Goal: Find specific fact: Find specific page/section

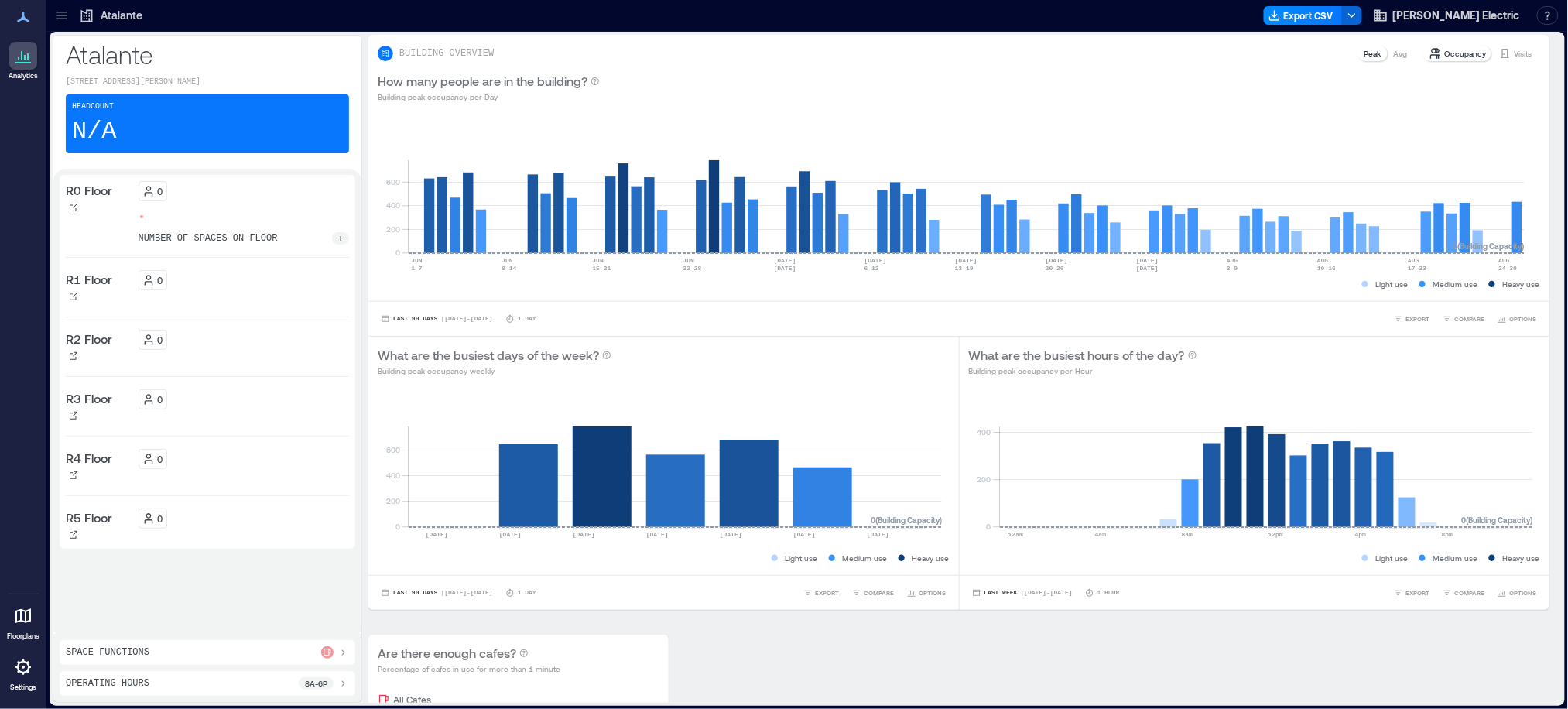
click at [64, 16] on icon at bounding box center [61, 16] width 10 height 2
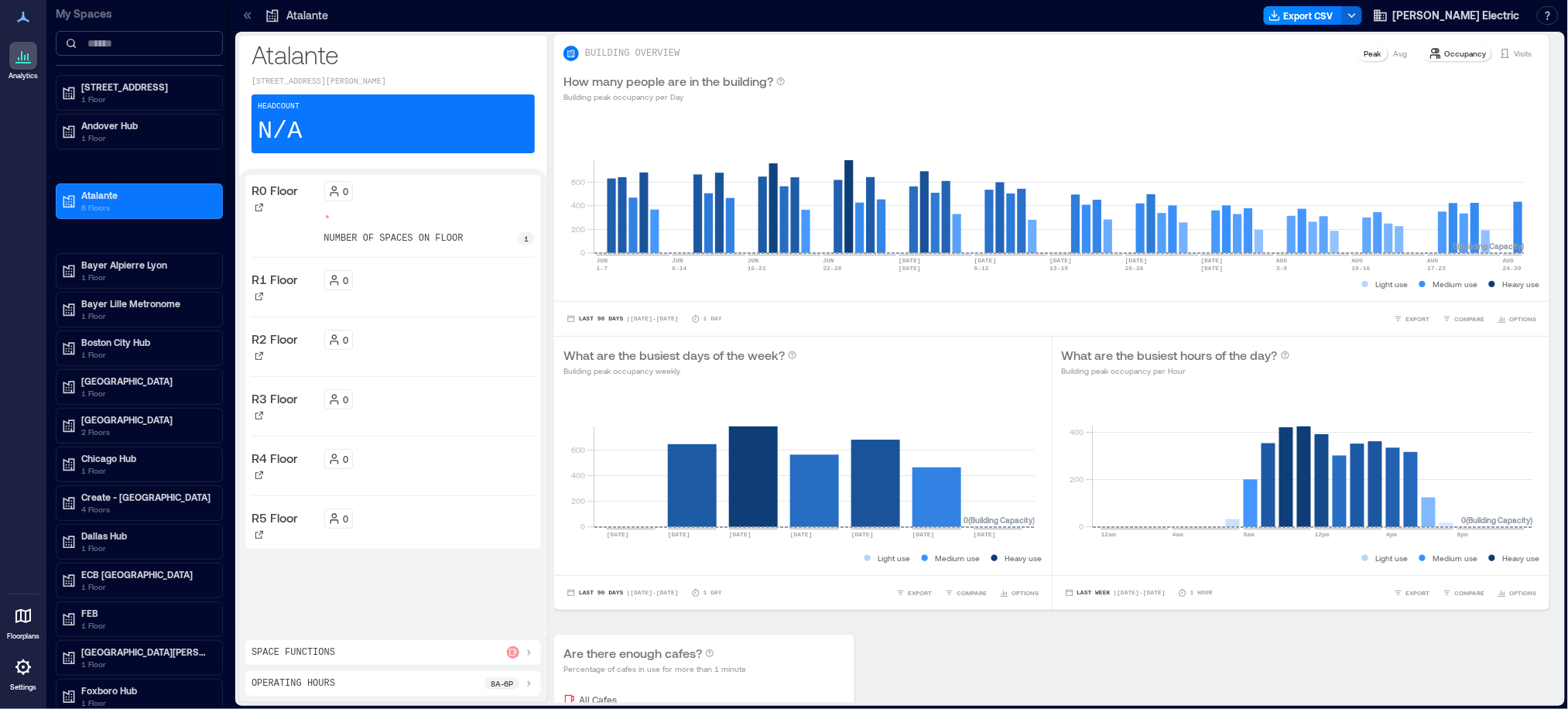
click at [131, 44] on input at bounding box center [139, 42] width 167 height 24
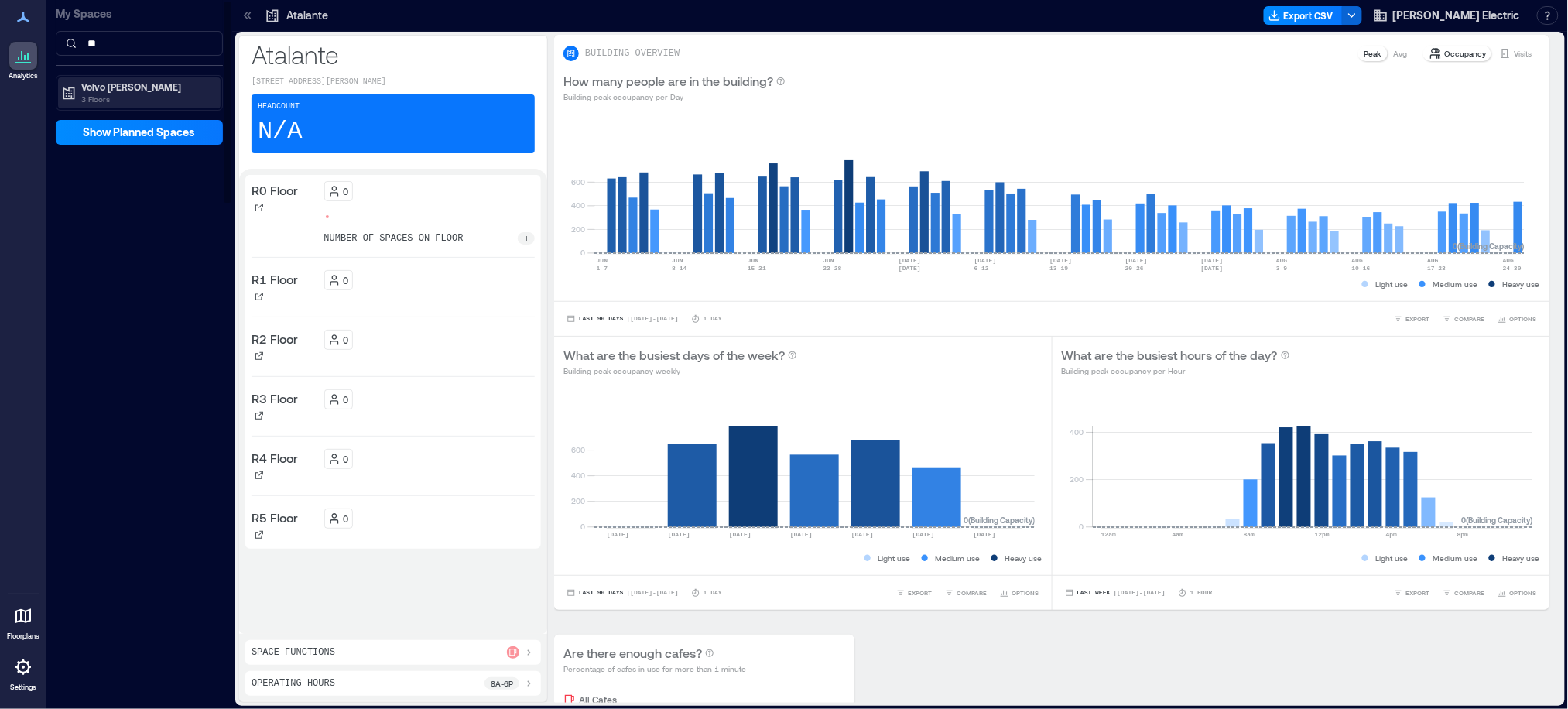
click at [112, 98] on p "3 Floors" at bounding box center [145, 99] width 130 height 13
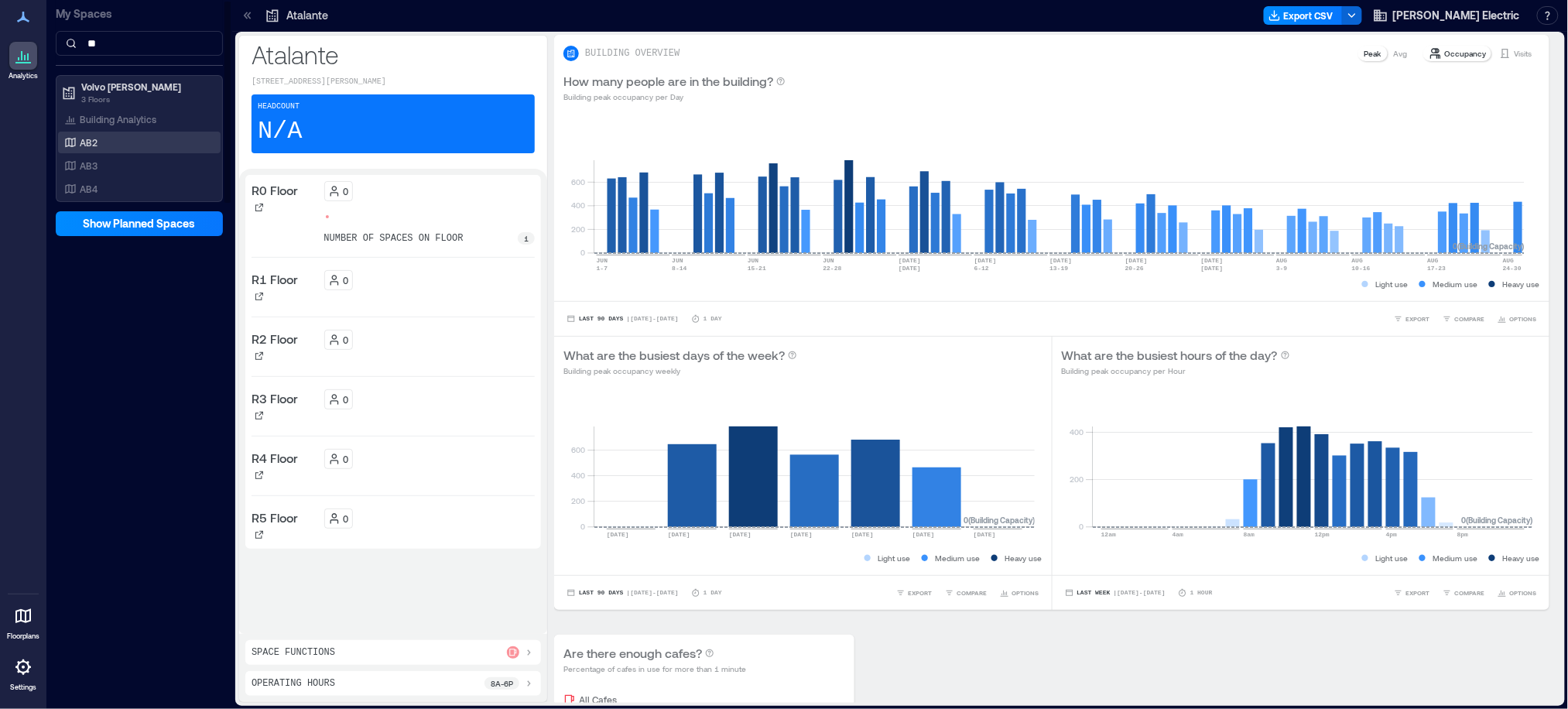
click at [87, 142] on p "AB2" at bounding box center [88, 142] width 18 height 13
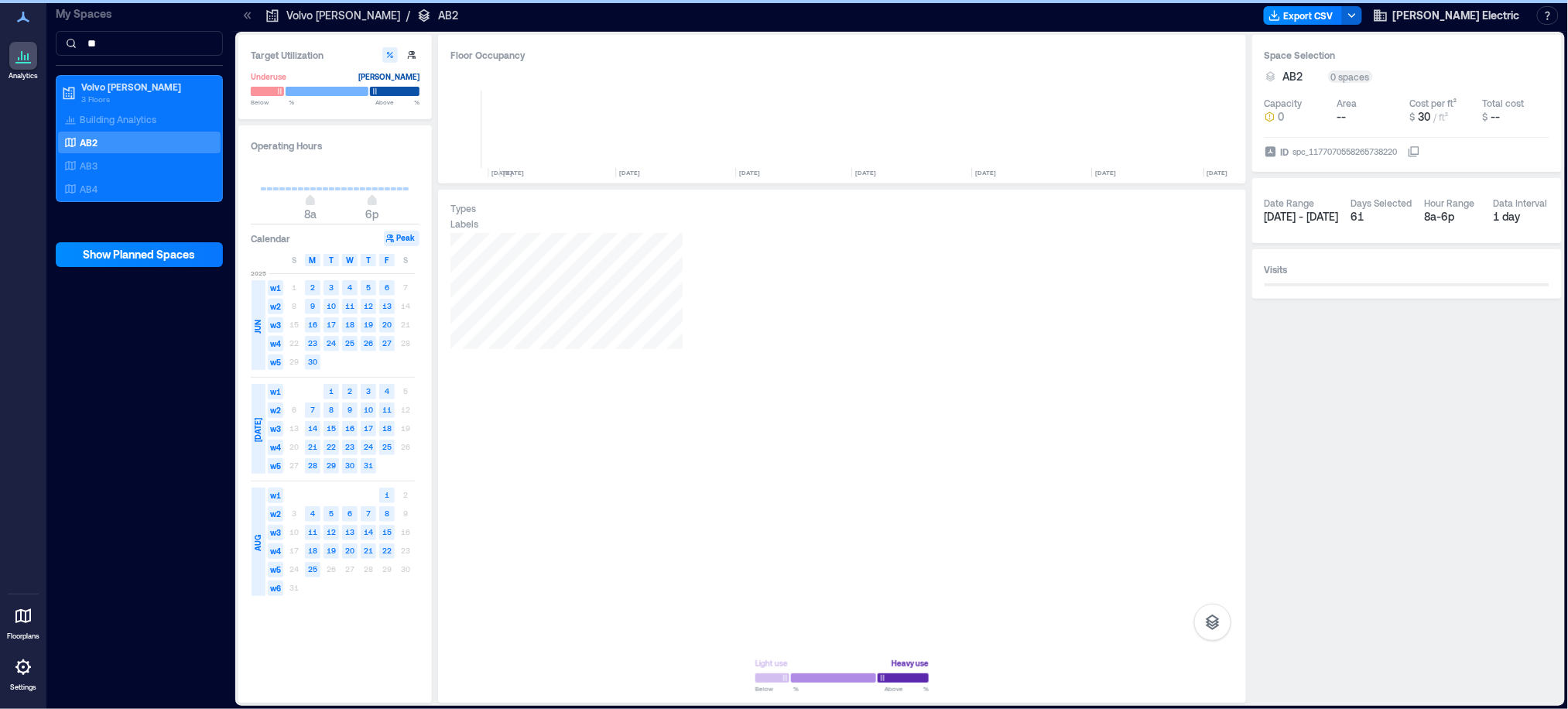
scroll to position [0, 2074]
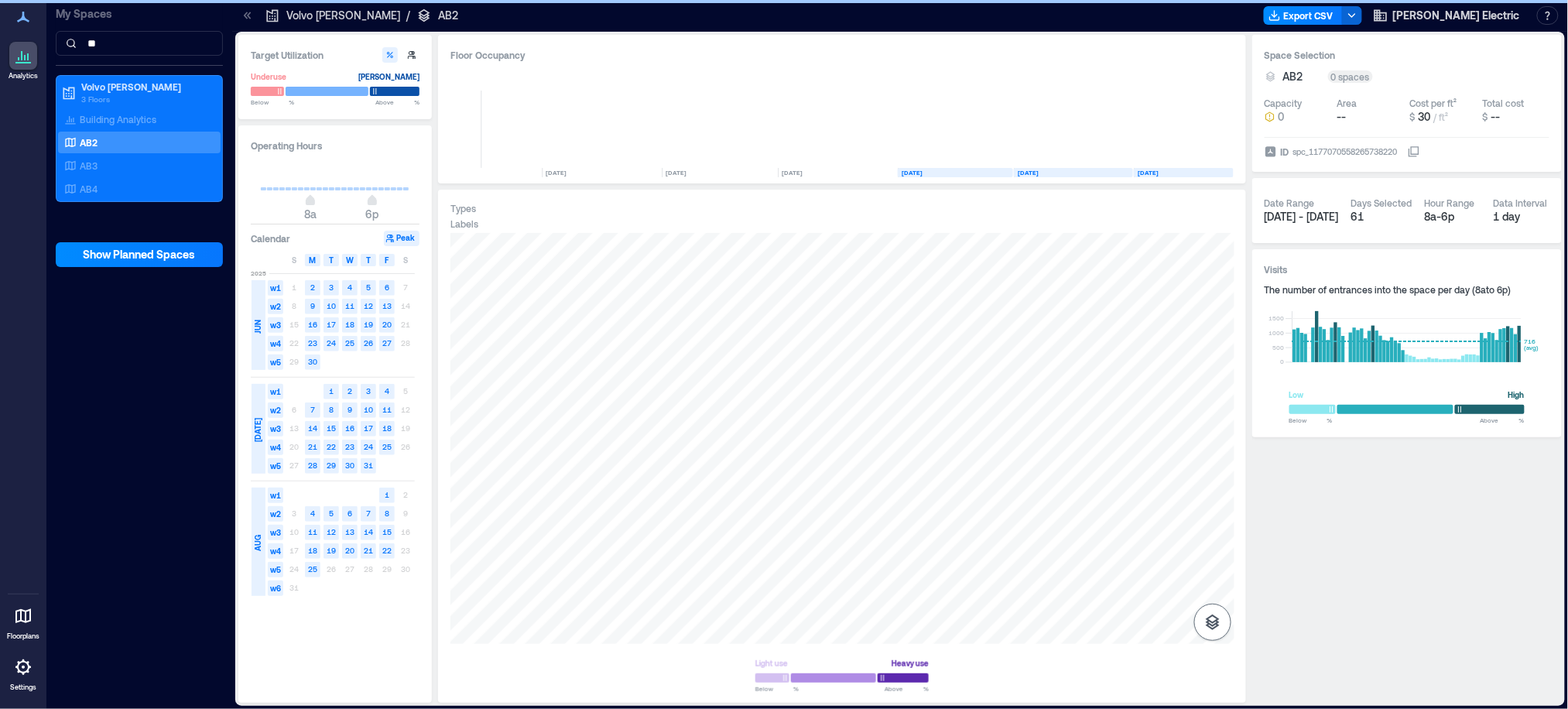
click at [1218, 610] on button "button" at bounding box center [1212, 622] width 37 height 37
click at [1199, 531] on div "Sensors" at bounding box center [1212, 545] width 29 height 28
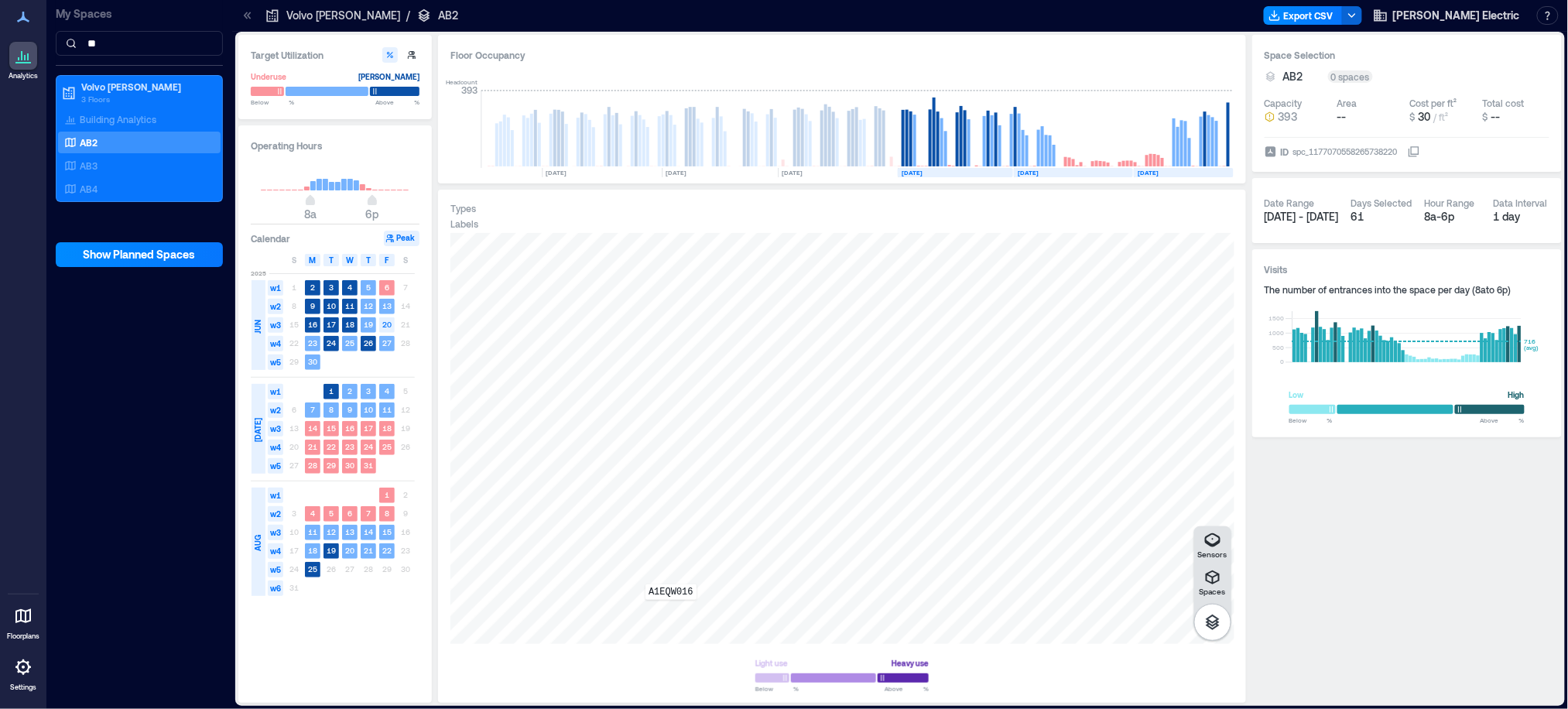
click at [671, 611] on div "A1EQW016" at bounding box center [842, 438] width 784 height 411
click at [731, 246] on p "A1EQW016" at bounding box center [732, 249] width 52 height 16
copy p "A1EQW016"
click at [712, 274] on div at bounding box center [842, 438] width 784 height 411
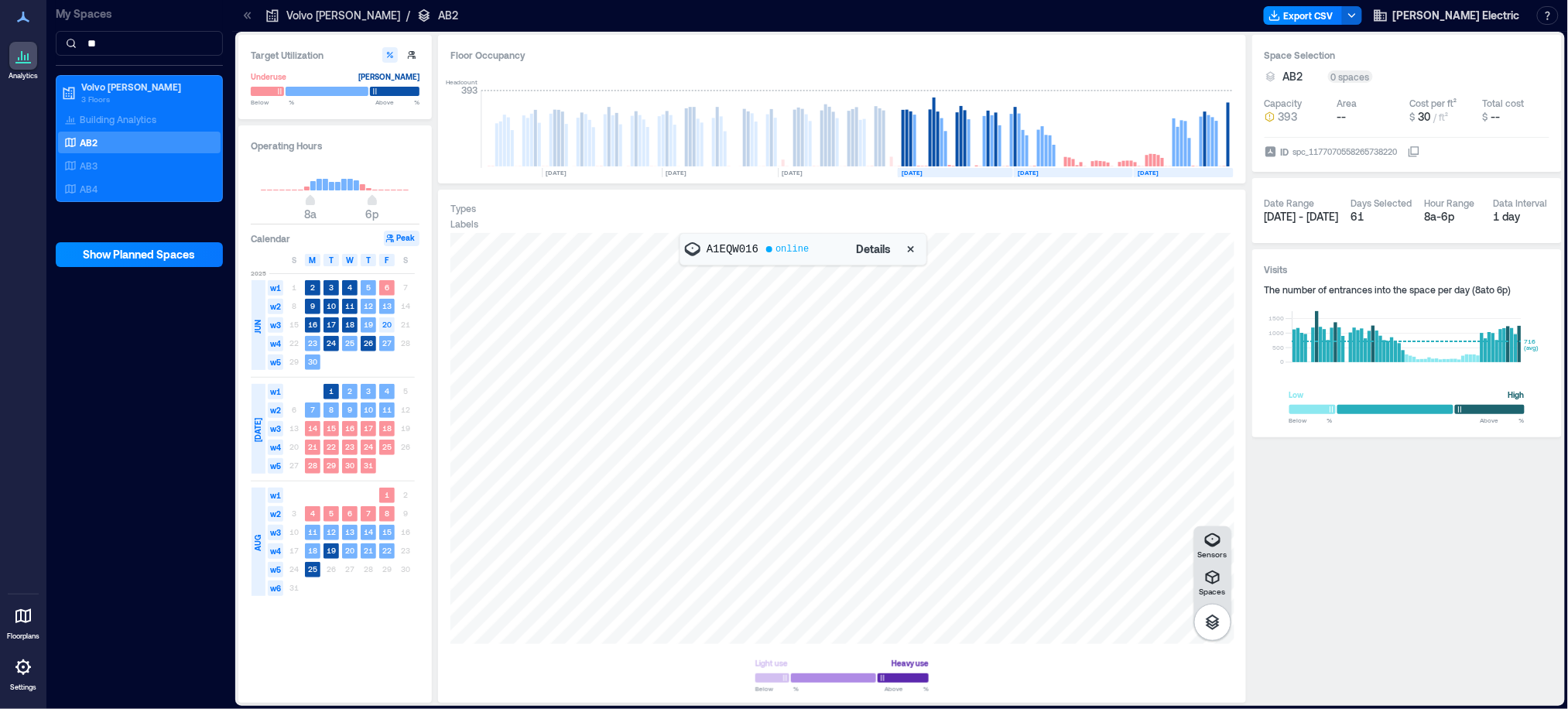
click at [709, 269] on div "A0DXW057" at bounding box center [842, 438] width 784 height 411
drag, startPoint x: 750, startPoint y: 311, endPoint x: 736, endPoint y: 384, distance: 74.3
click at [736, 384] on div at bounding box center [842, 438] width 784 height 411
click at [697, 338] on div at bounding box center [842, 438] width 784 height 411
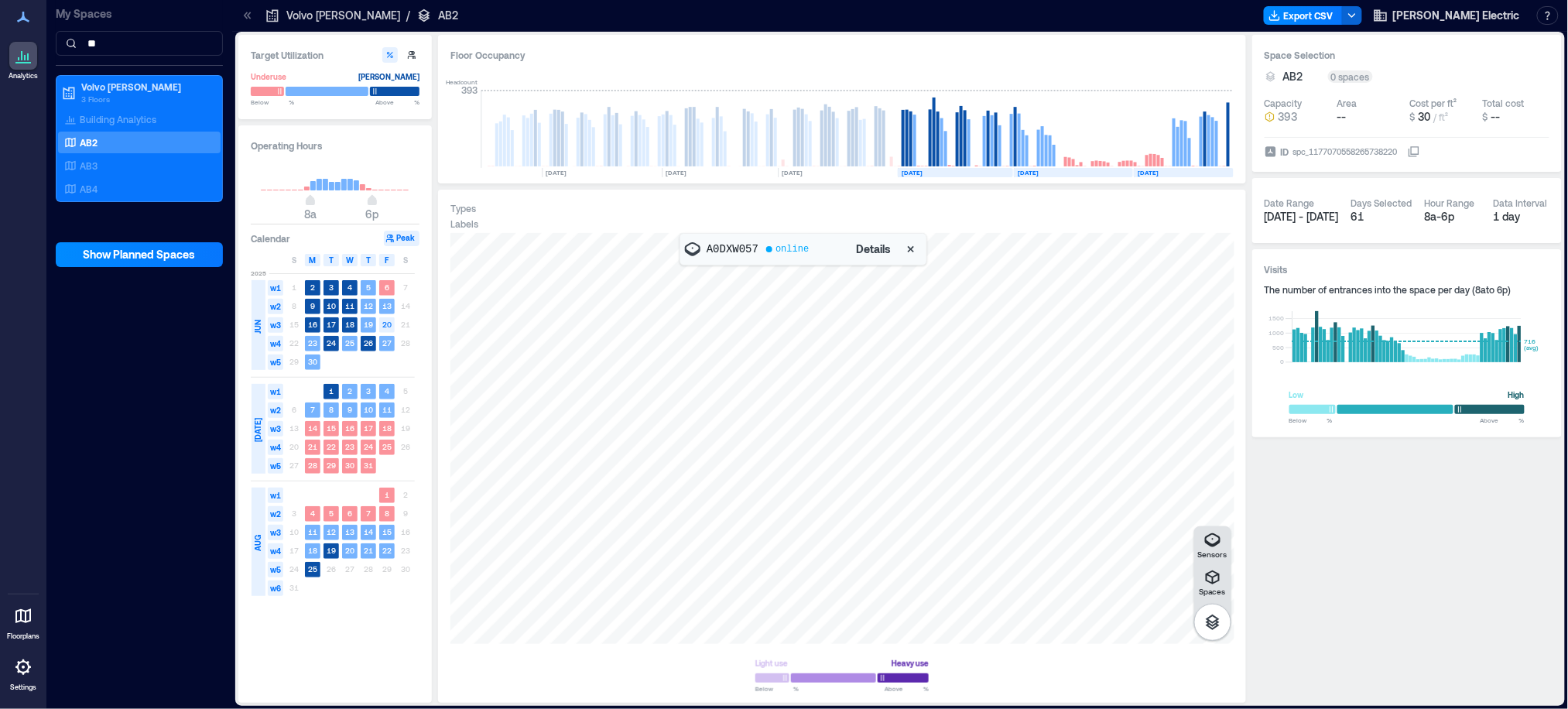
click at [726, 247] on p "A0DXW057" at bounding box center [732, 249] width 52 height 16
copy p "A0DXW057"
click at [101, 45] on input "**" at bounding box center [139, 42] width 167 height 24
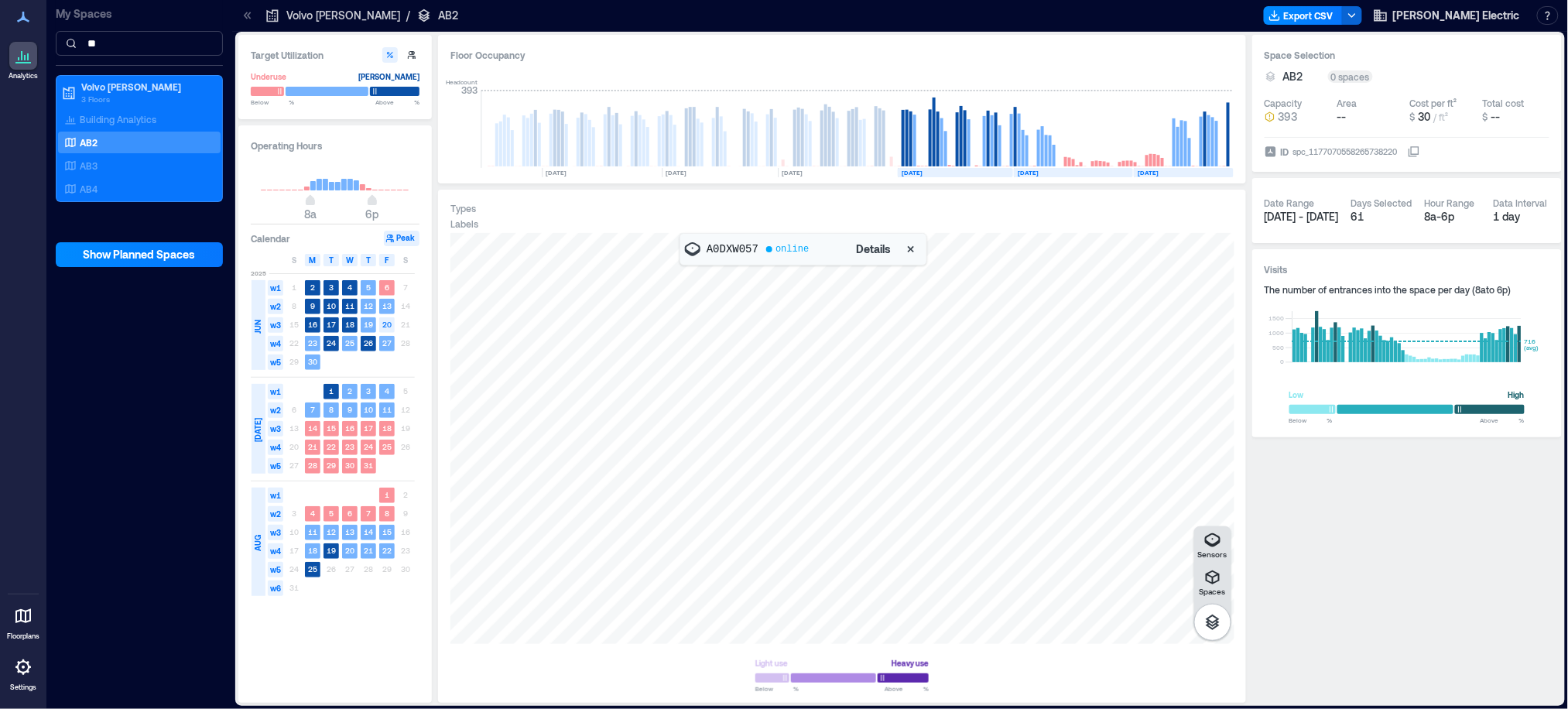
click at [101, 45] on input "**" at bounding box center [139, 42] width 167 height 24
click at [97, 51] on input "**" at bounding box center [139, 42] width 167 height 24
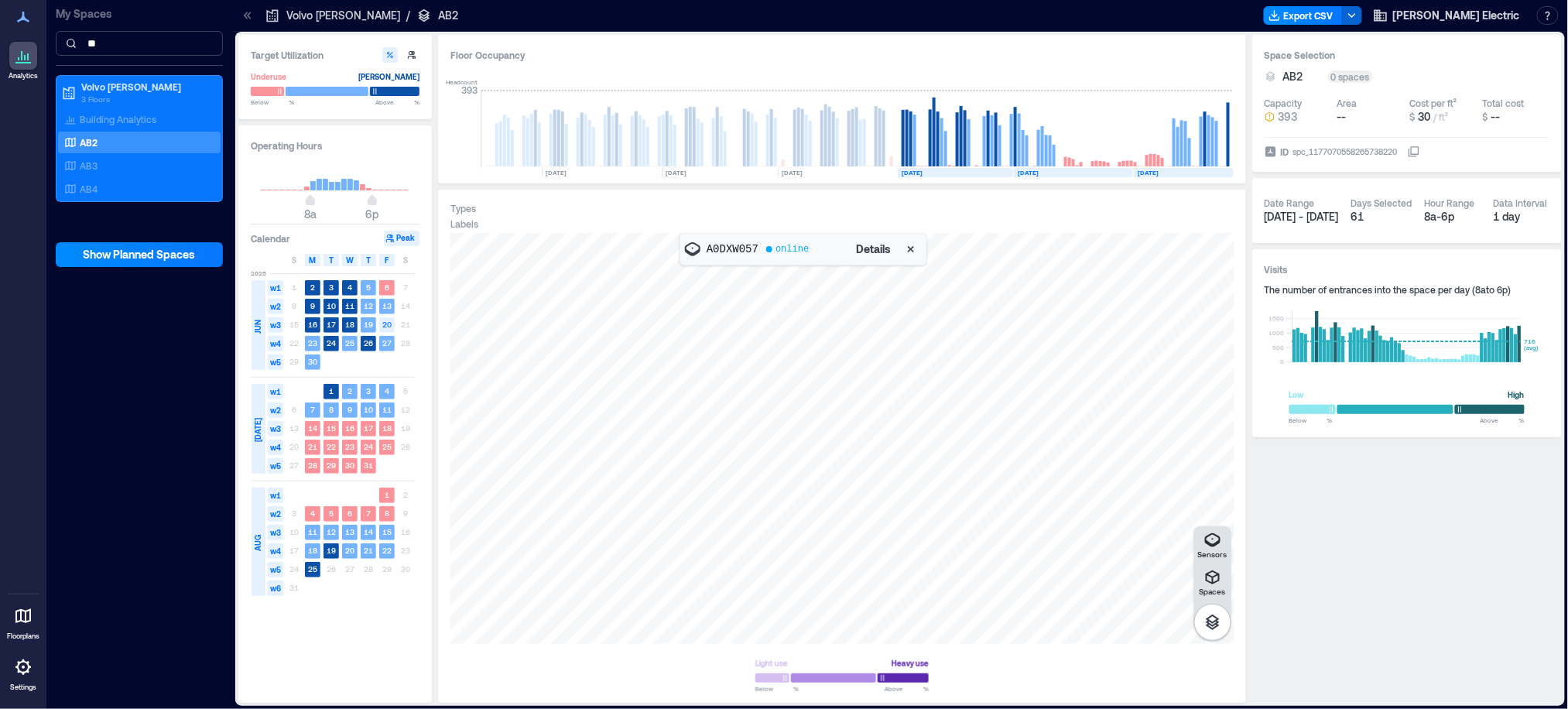
click at [97, 51] on input "**" at bounding box center [139, 42] width 167 height 24
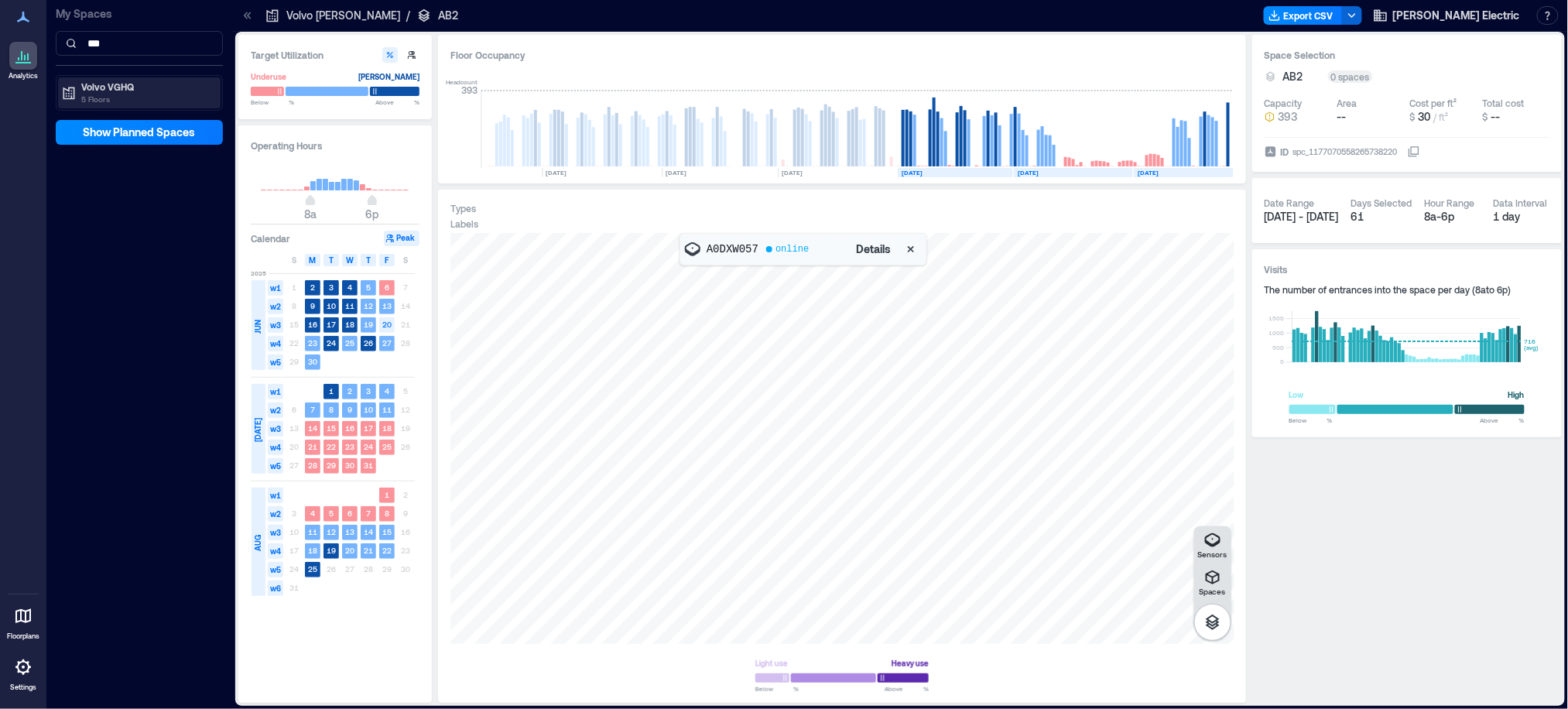
type input "***"
click at [112, 83] on p "Volvo VGHQ" at bounding box center [145, 87] width 130 height 13
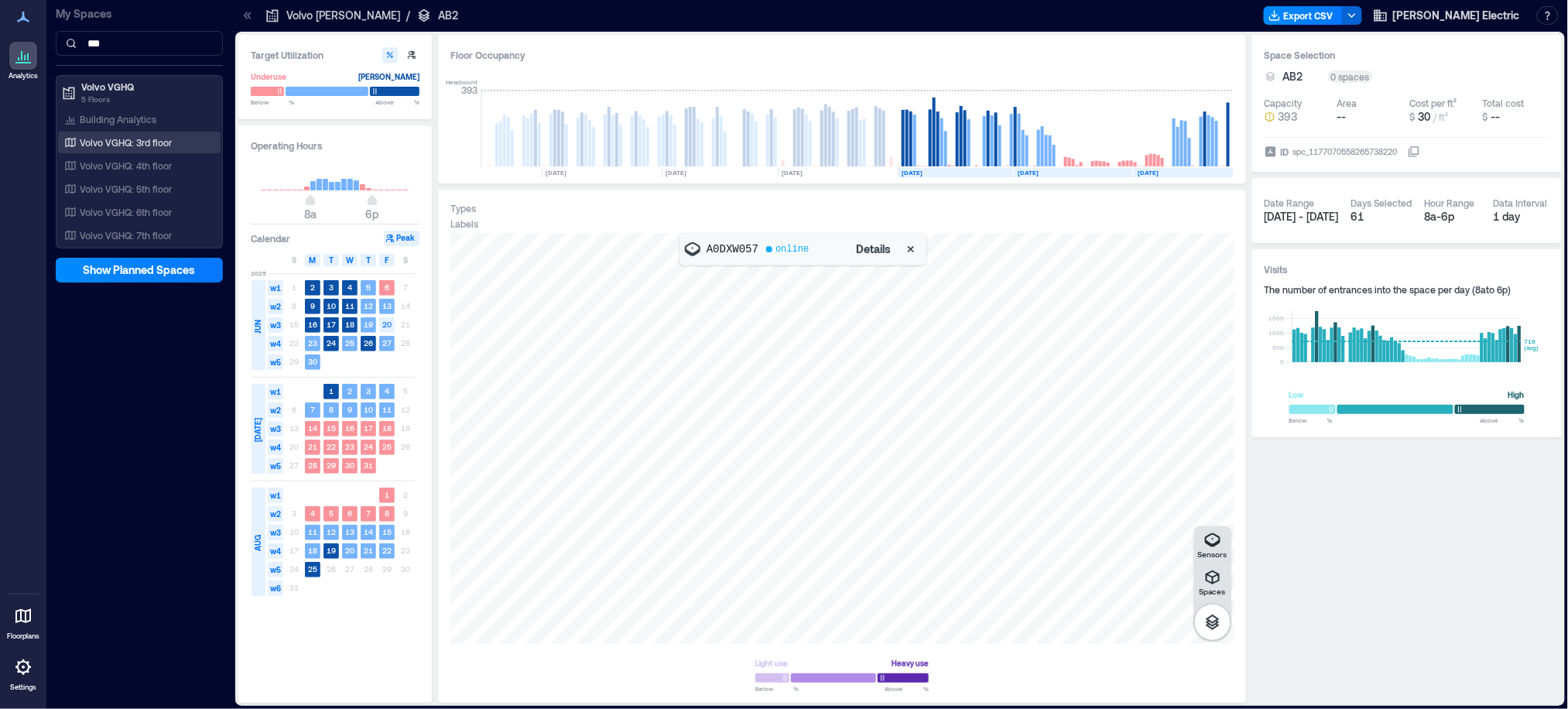
click at [150, 140] on p "Volvo VGHQ: 3rd floor" at bounding box center [125, 142] width 92 height 13
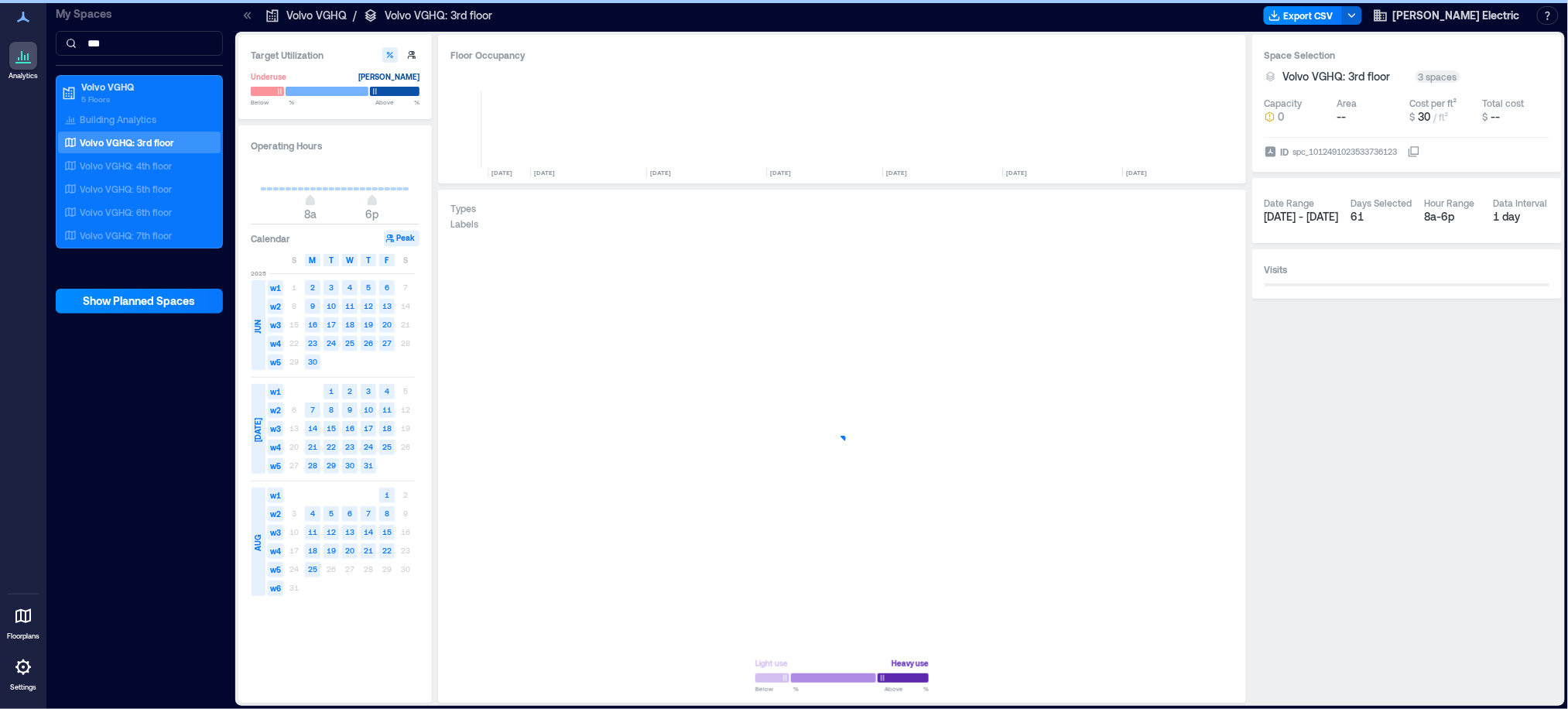
scroll to position [0, 4109]
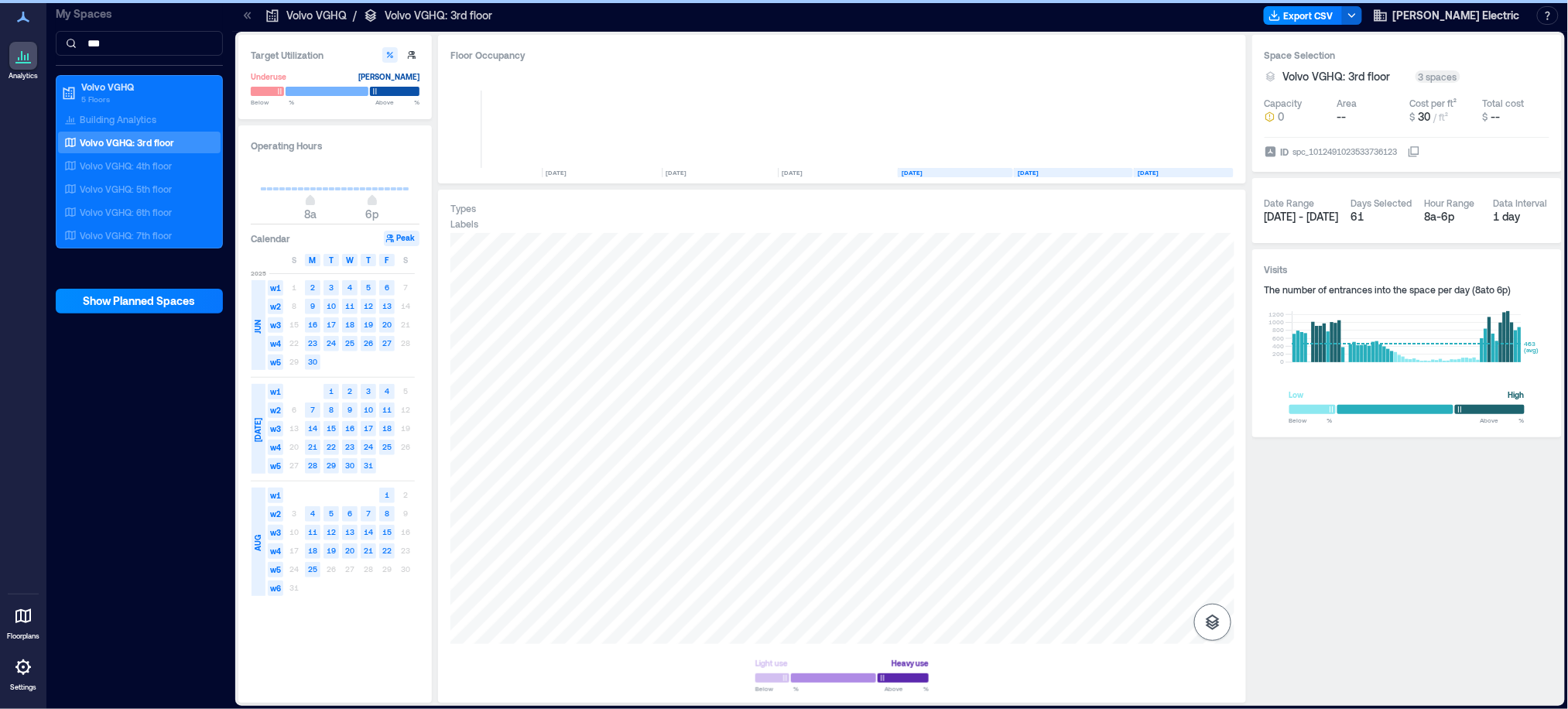
click at [1211, 622] on icon "button" at bounding box center [1213, 622] width 14 height 16
click at [1209, 541] on icon "button" at bounding box center [1213, 541] width 19 height 19
click at [1214, 543] on icon "button" at bounding box center [1213, 541] width 19 height 19
click at [793, 579] on div "A1FAY017" at bounding box center [842, 438] width 784 height 411
click at [729, 247] on p "A1FAY017" at bounding box center [732, 249] width 52 height 16
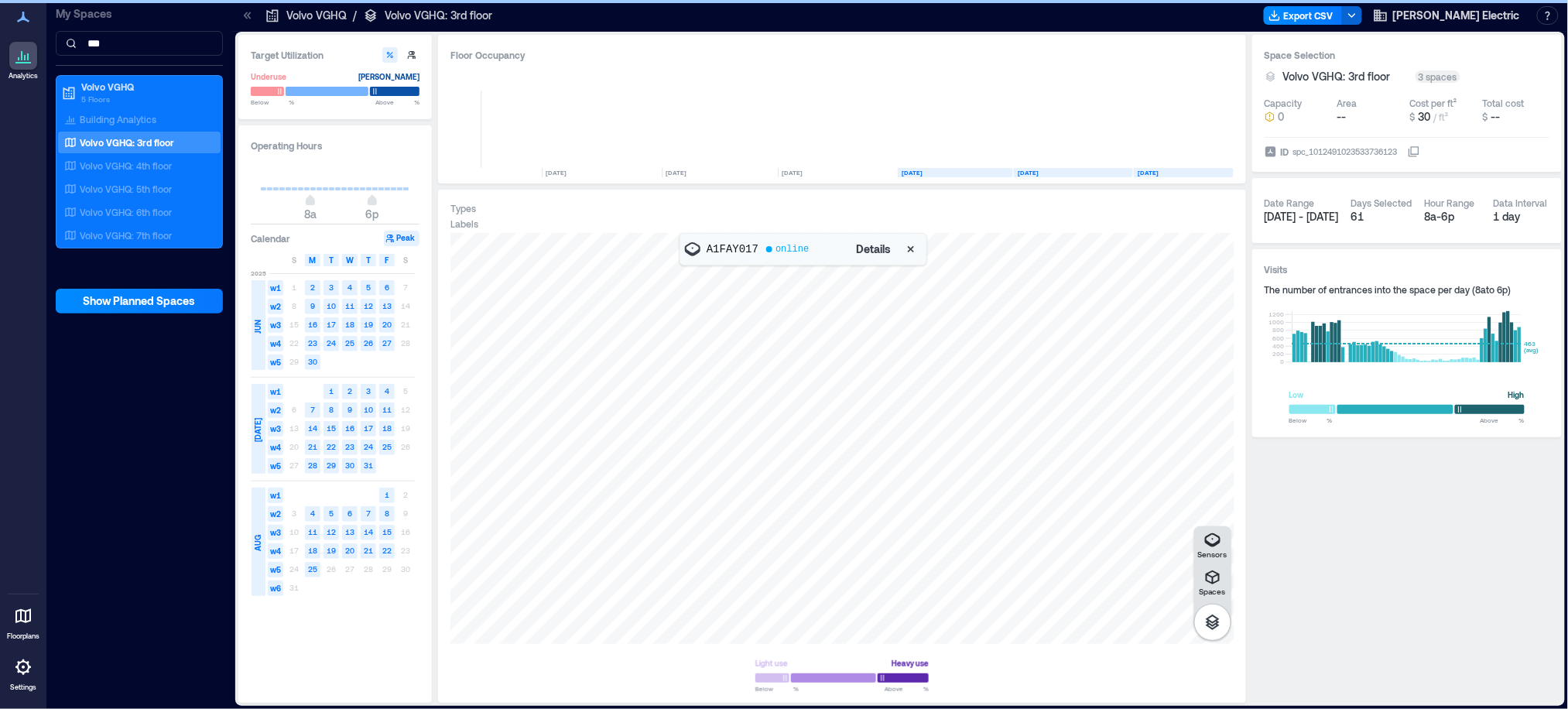
click at [729, 247] on p "A1FAY017" at bounding box center [732, 249] width 52 height 16
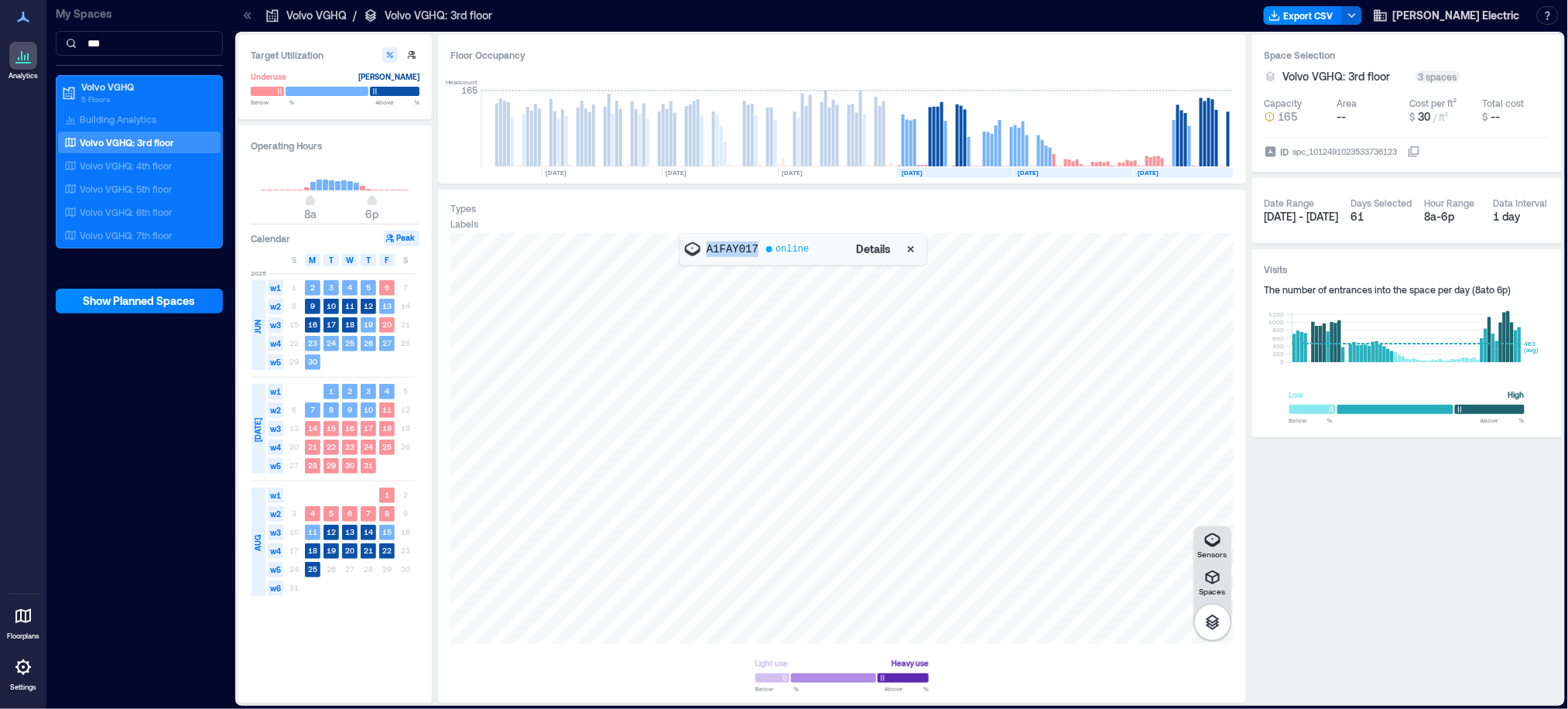
click at [737, 242] on p "A1FAY017" at bounding box center [732, 249] width 52 height 16
click at [732, 245] on p "A1FAY017" at bounding box center [732, 249] width 52 height 16
copy p "A1FAY017"
